Goal: Information Seeking & Learning: Find specific fact

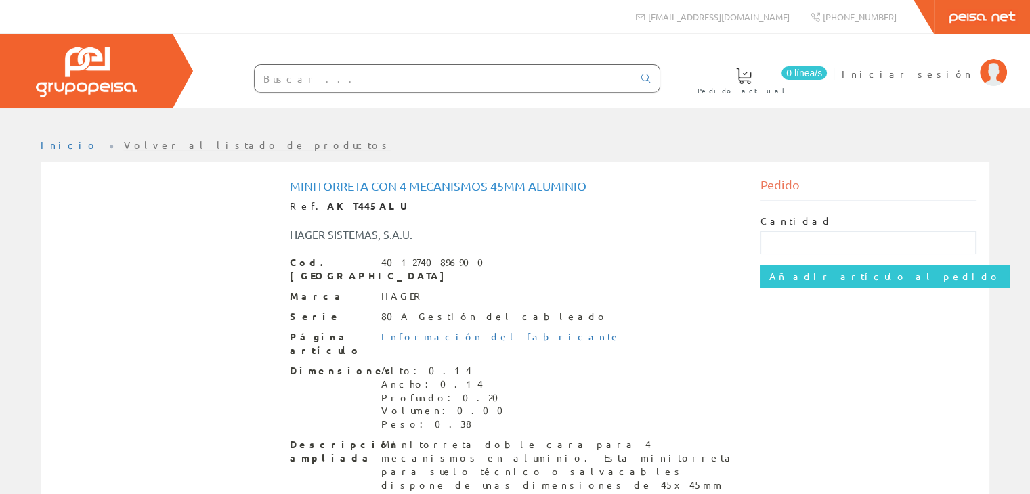
click at [412, 77] on input "text" at bounding box center [444, 78] width 378 height 27
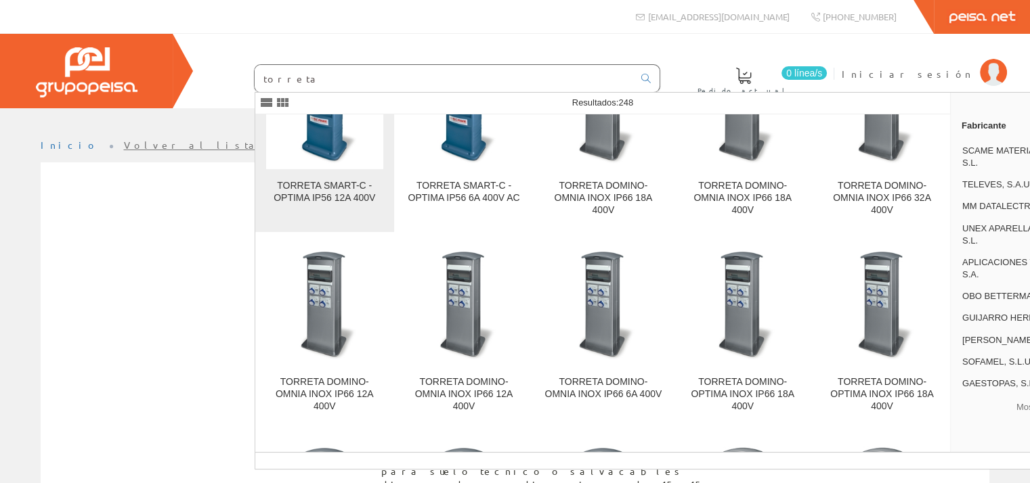
scroll to position [6010, 0]
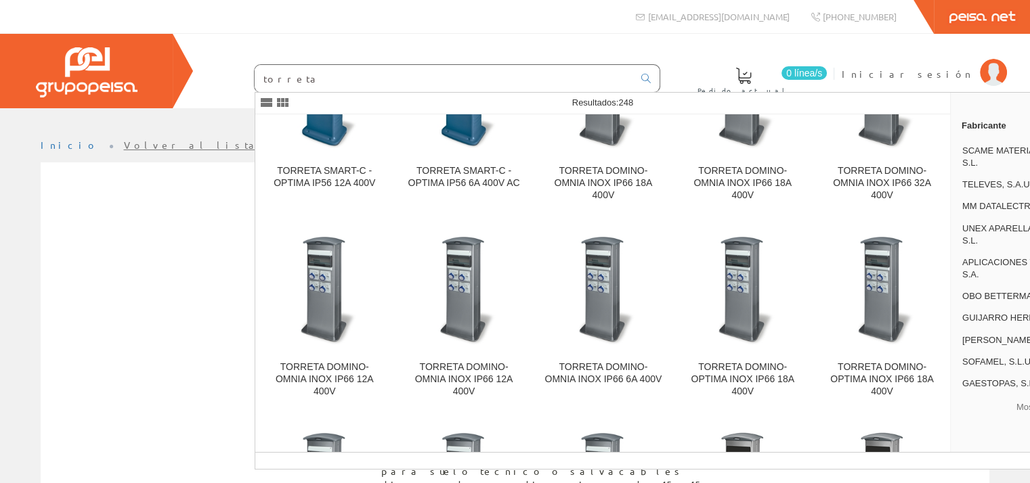
click at [278, 85] on input "torreta" at bounding box center [444, 78] width 378 height 27
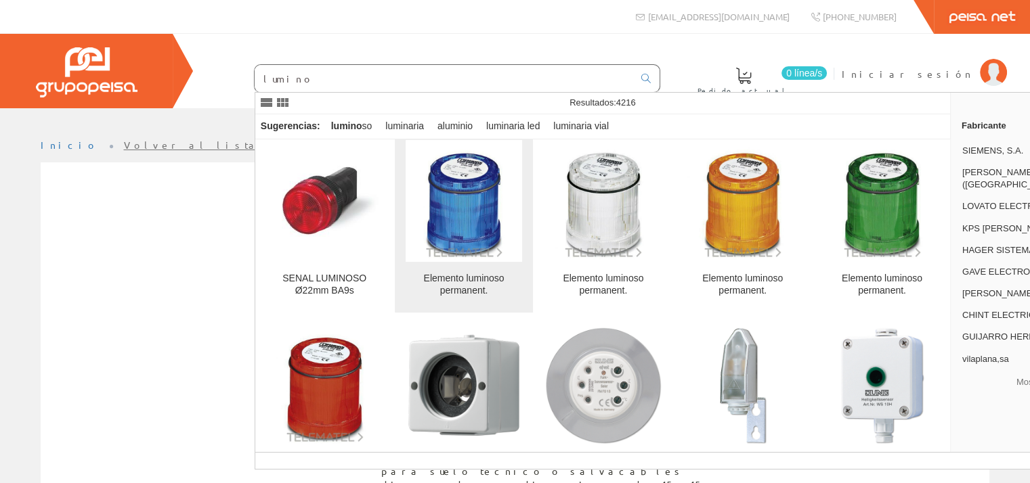
scroll to position [4468, 0]
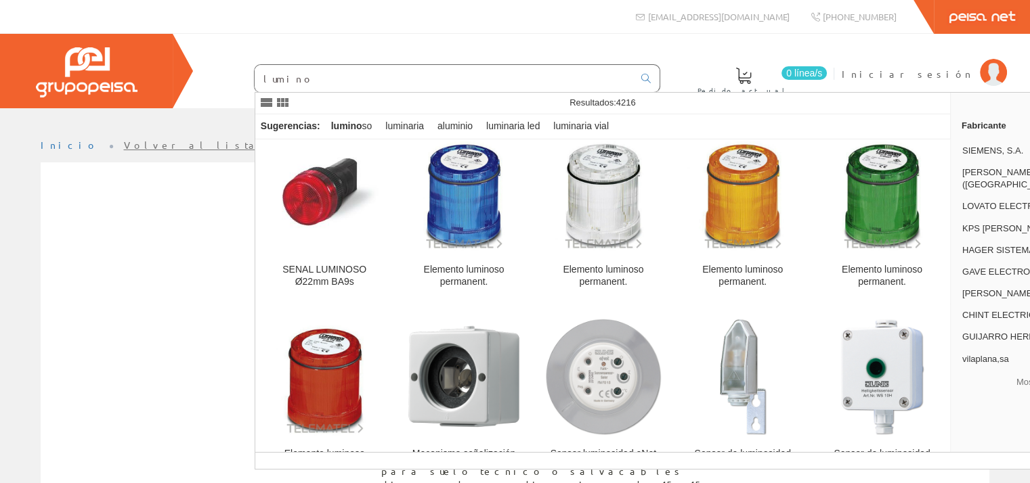
type input "lumino"
